Goal: Obtain resource: Download file/media

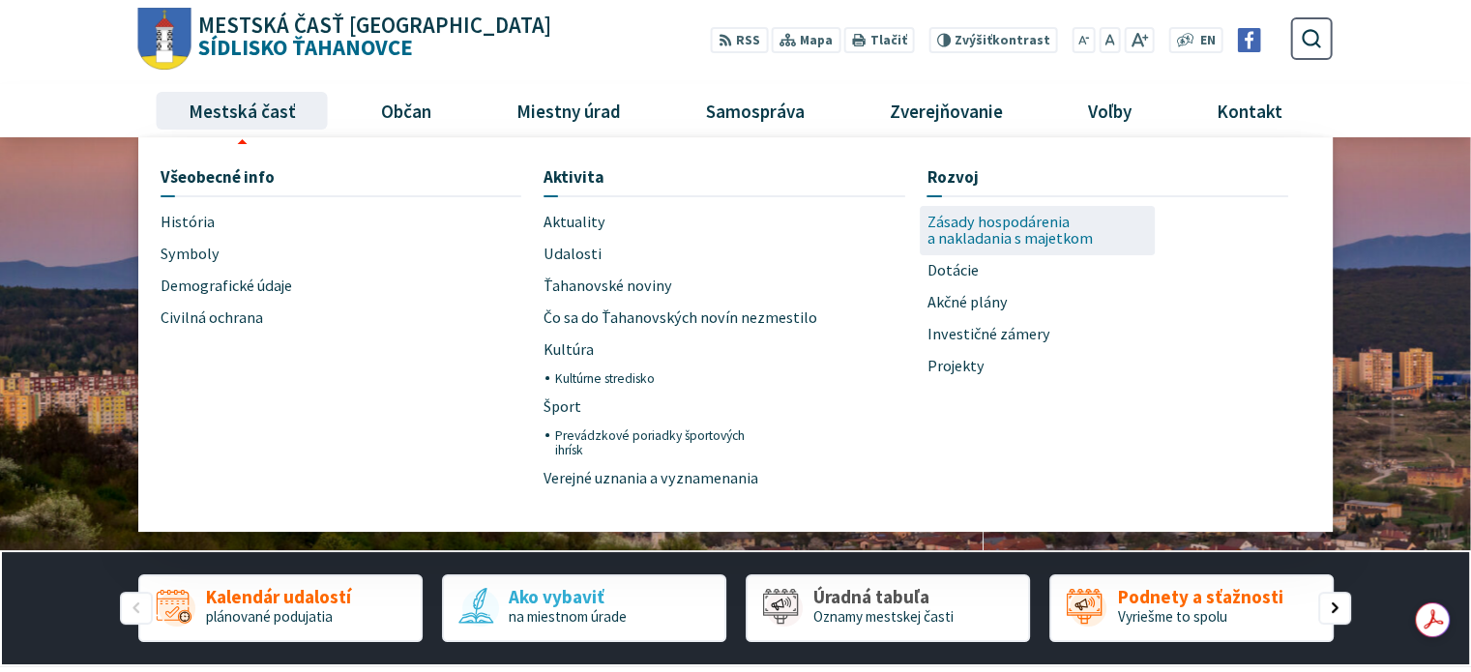
click at [950, 231] on span "Zásady hospodárenia a nakladania s majetkom" at bounding box center [1037, 230] width 221 height 49
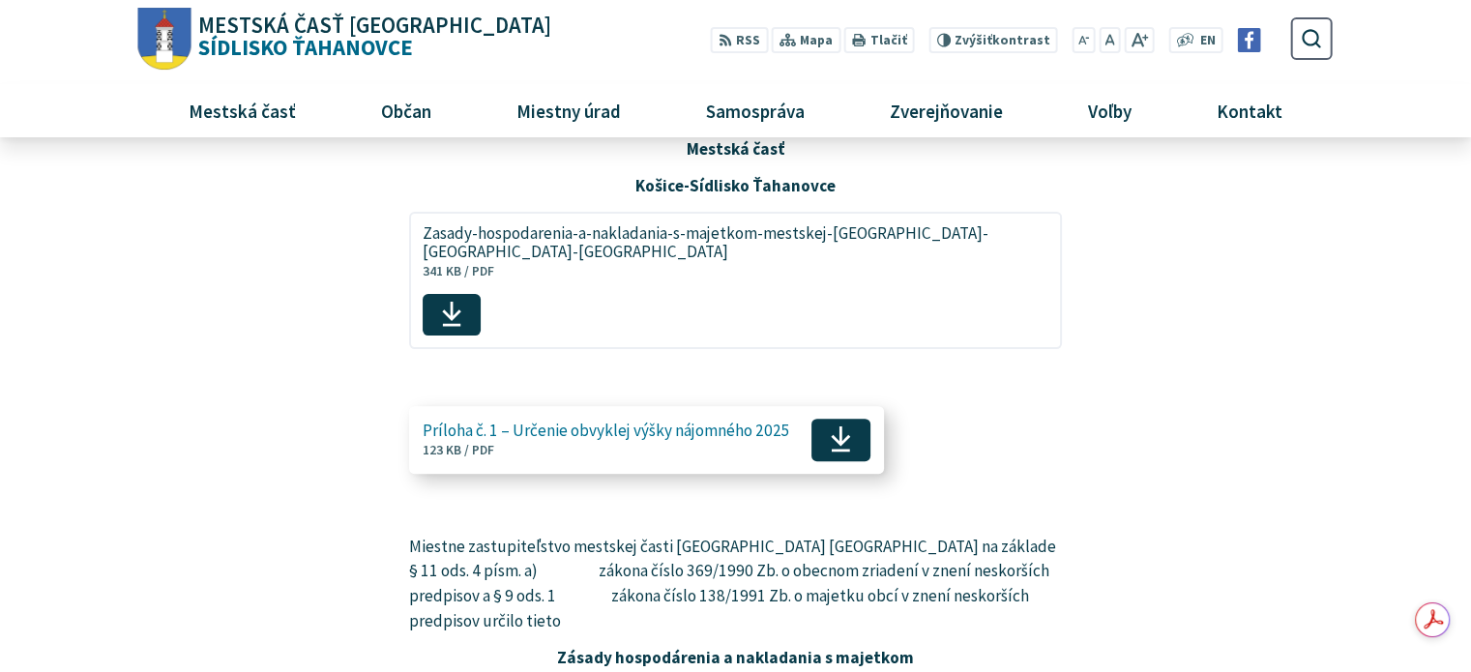
click at [667, 426] on span "Príloha č. 1 – Určenie obvyklej výšky nájomného 2025" at bounding box center [607, 431] width 368 height 18
